Goal: Navigation & Orientation: Find specific page/section

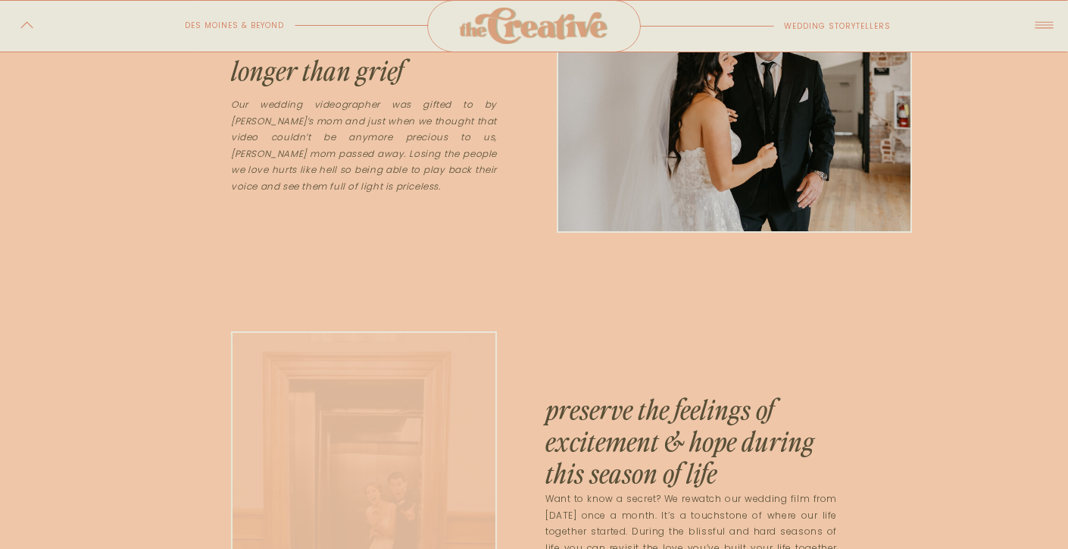
scroll to position [1670, 0]
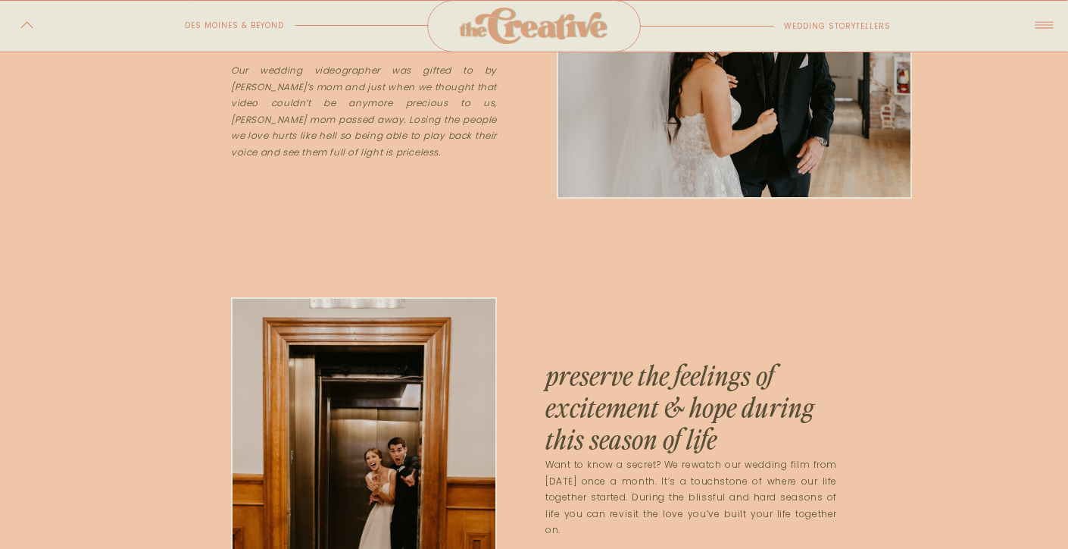
click at [1048, 23] on icon at bounding box center [1044, 25] width 27 height 30
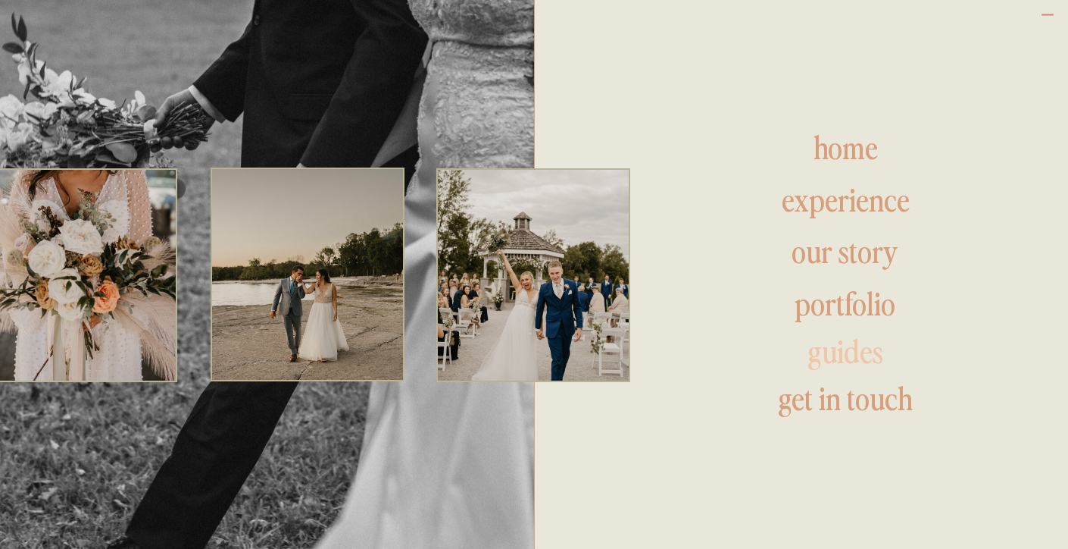
click at [829, 352] on h1 "guides" at bounding box center [845, 353] width 280 height 36
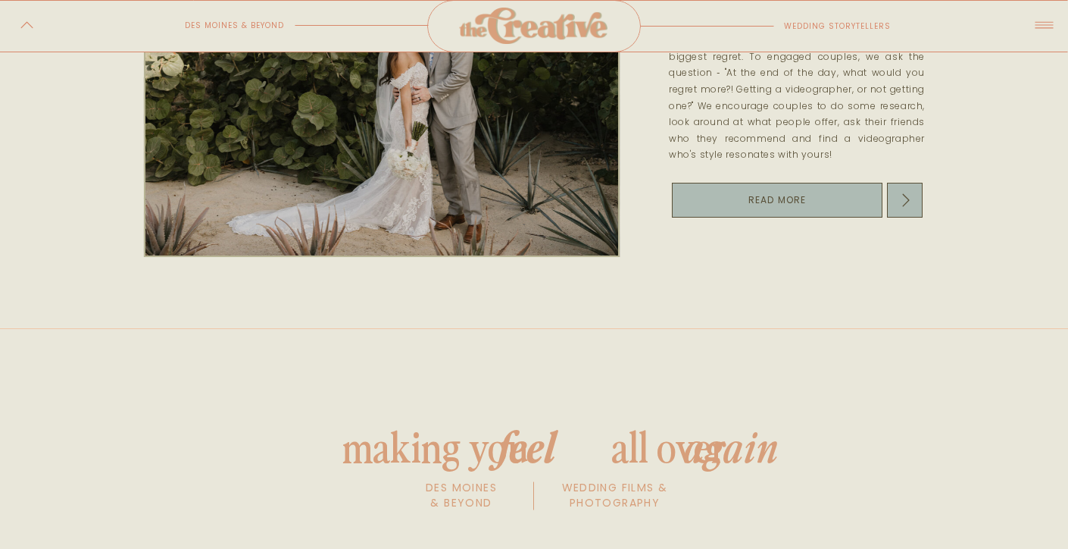
scroll to position [1341, 0]
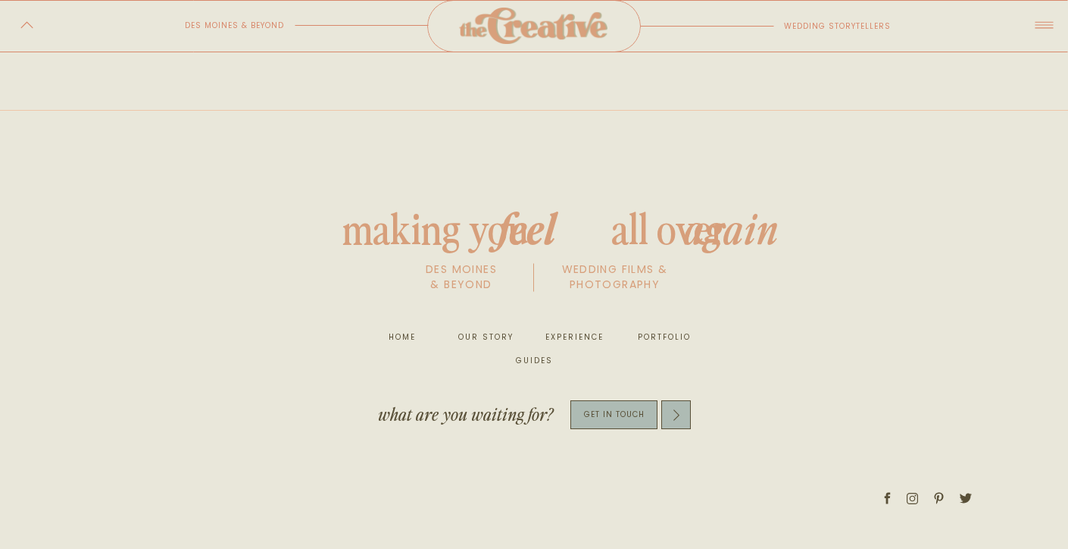
click at [1040, 23] on icon at bounding box center [1044, 25] width 27 height 30
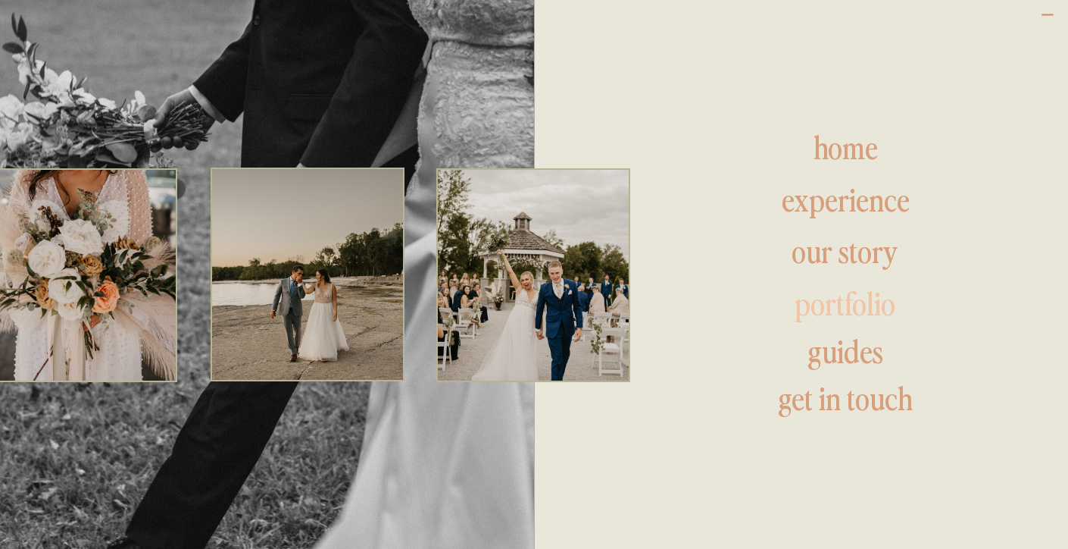
click at [833, 311] on h1 "portfolio" at bounding box center [845, 305] width 280 height 36
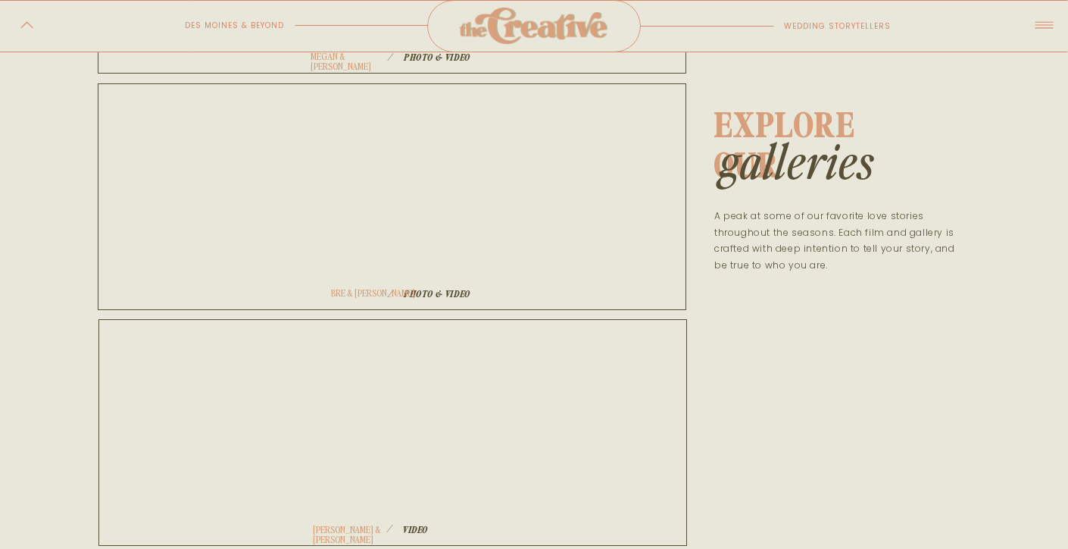
scroll to position [511, 0]
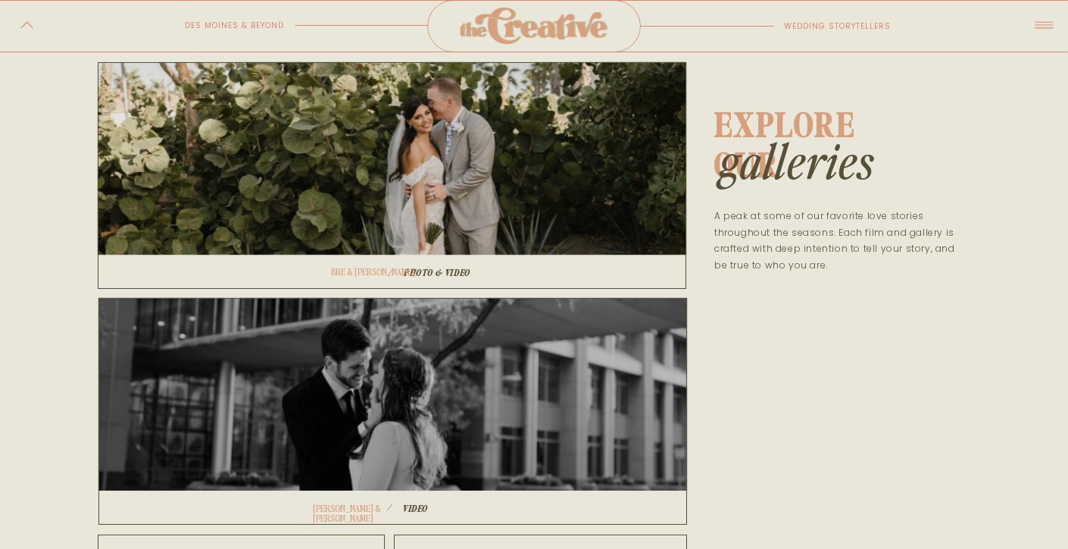
click at [1031, 30] on icon at bounding box center [1044, 25] width 27 height 30
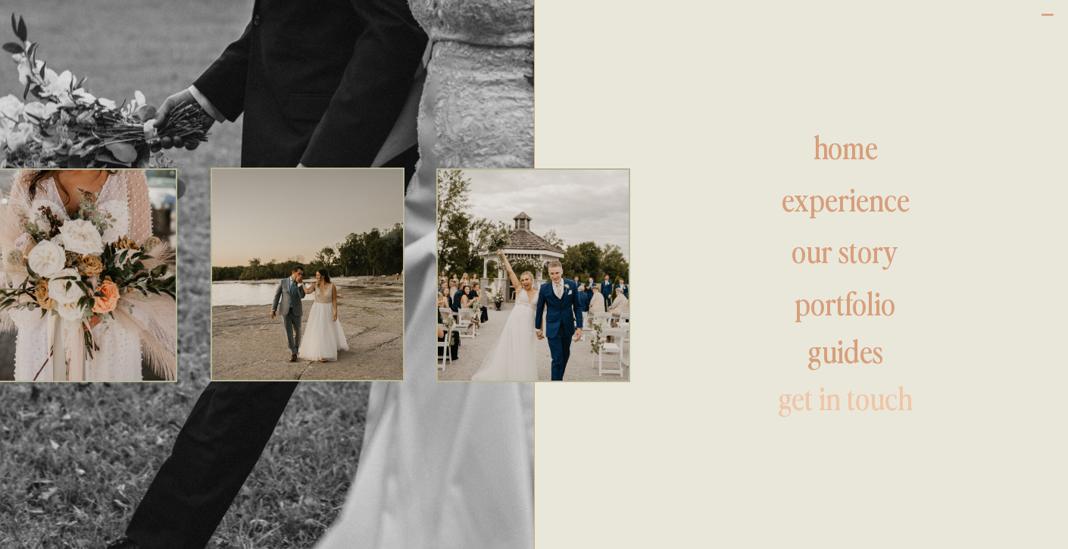
click at [830, 405] on h1 "get in touch" at bounding box center [845, 400] width 280 height 36
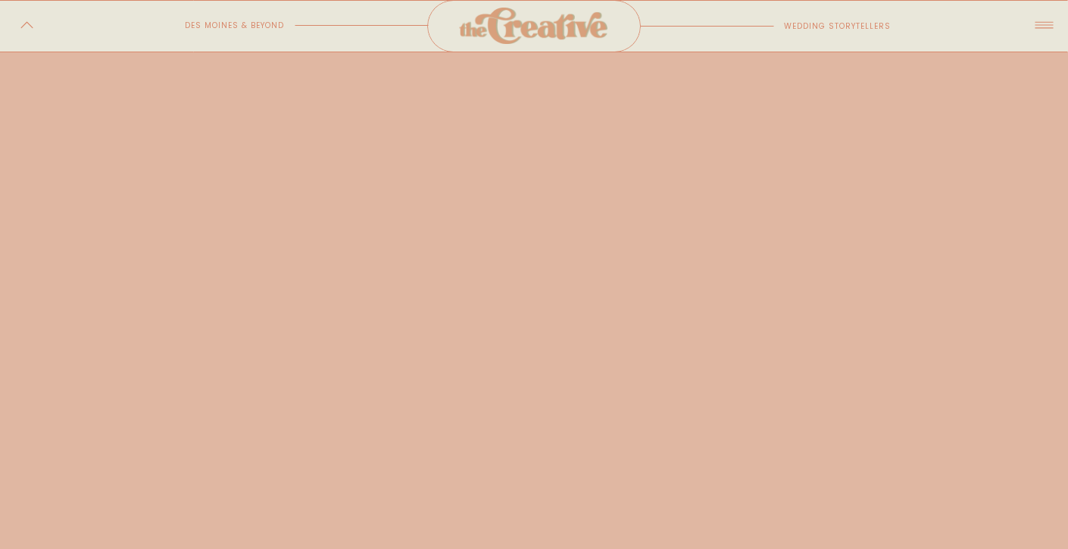
scroll to position [1018, 0]
